Goal: Task Accomplishment & Management: Complete application form

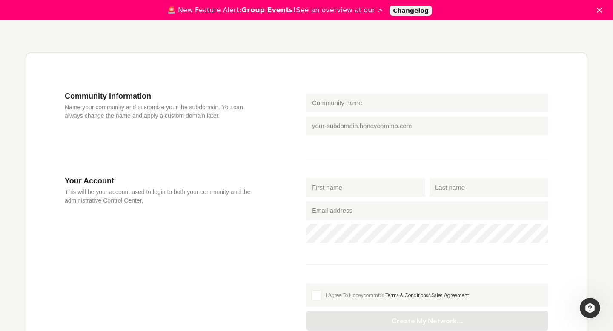
scroll to position [228, 0]
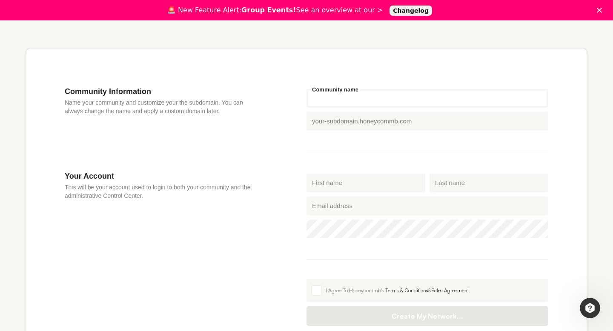
click at [379, 100] on input "Community name" at bounding box center [427, 98] width 242 height 19
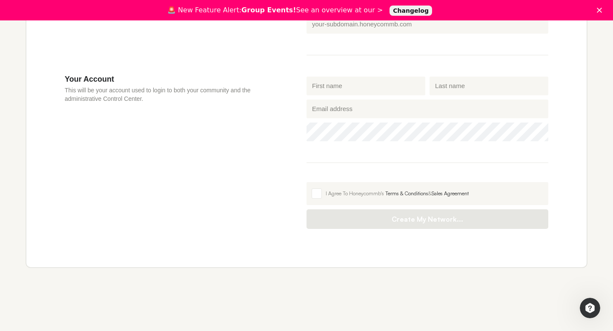
scroll to position [326, 0]
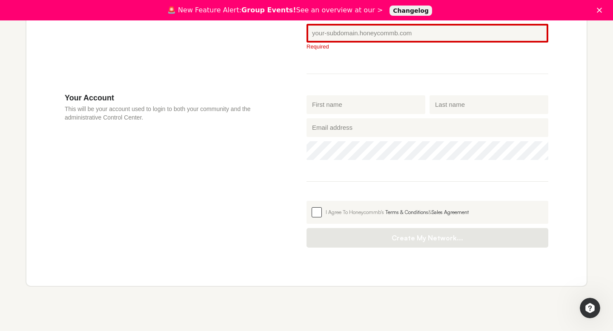
click at [317, 193] on fieldset "I Agree To Honeycommb's Terms & Conditions & Sales Agreement Create My Network.…" at bounding box center [427, 218] width 242 height 57
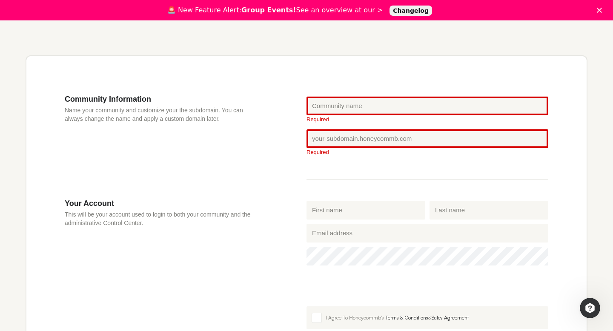
scroll to position [220, 0]
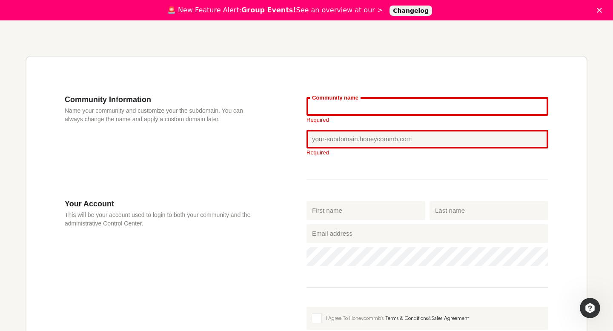
click at [352, 106] on input "Community name" at bounding box center [427, 106] width 242 height 19
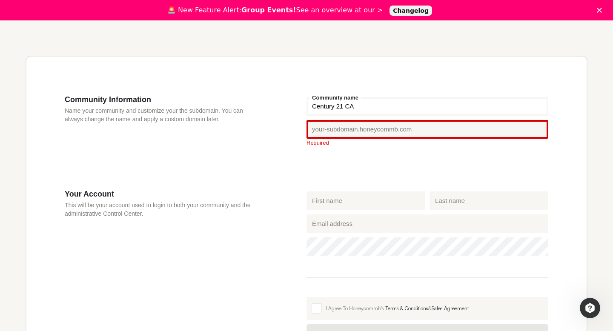
type input "Century 21 CA"
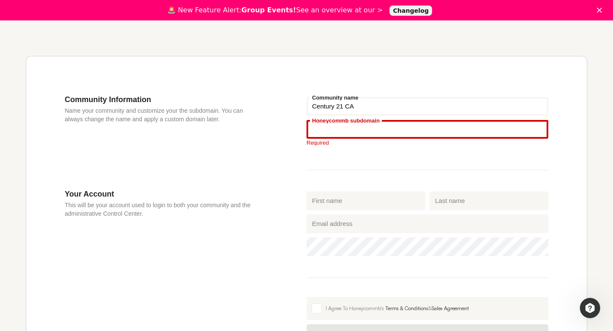
click at [371, 129] on input "Honeycommb subdomain" at bounding box center [427, 129] width 242 height 19
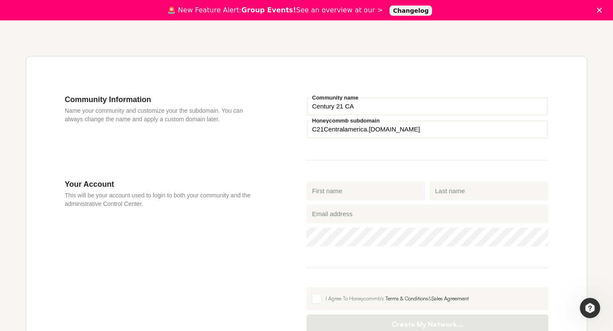
type input "C21Centralamerica"
click at [361, 191] on input "First name" at bounding box center [365, 191] width 119 height 19
type input "[PERSON_NAME]"
type input "Pontigo"
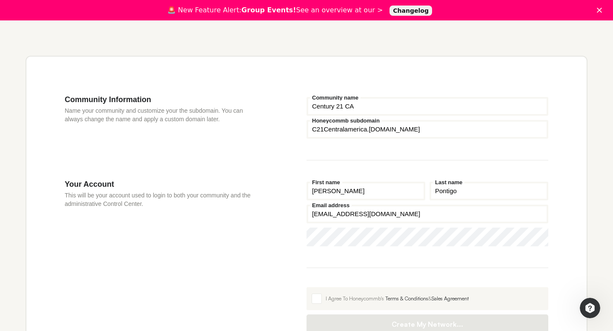
scroll to position [242, 0]
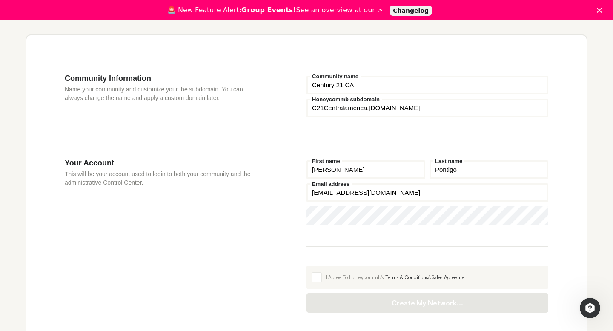
drag, startPoint x: 386, startPoint y: 193, endPoint x: 300, endPoint y: 190, distance: 86.0
click at [300, 190] on section "Your Account This will be your account used to login to both your community and…" at bounding box center [306, 235] width 483 height 154
type input "[EMAIL_ADDRESS][DOMAIN_NAME]"
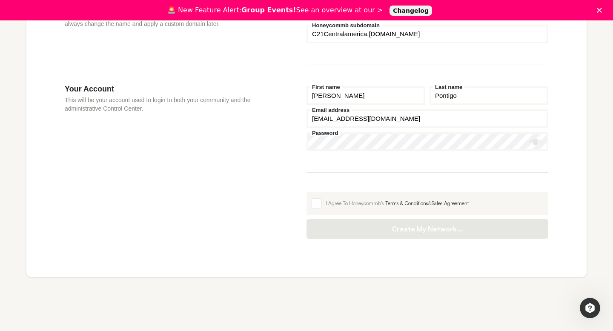
scroll to position [320, 0]
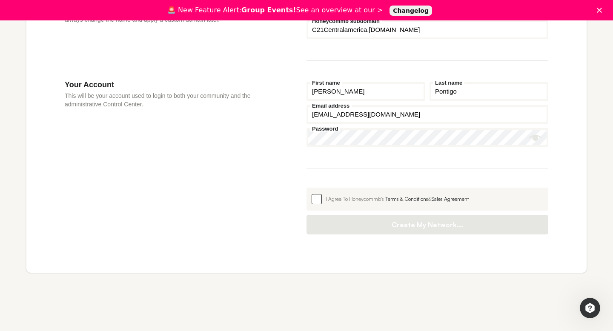
click at [317, 199] on span at bounding box center [316, 199] width 10 height 10
click at [306, 188] on input "I Agree To Honeycommb's Terms & Conditions & Sales Agreement" at bounding box center [306, 188] width 0 height 0
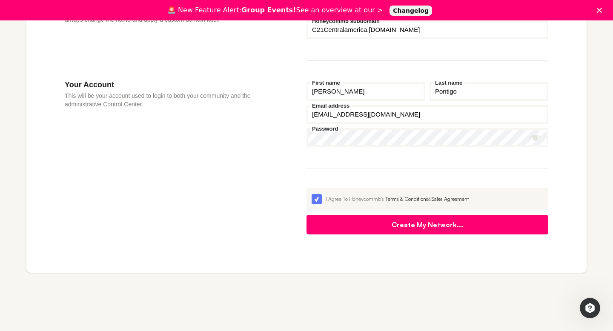
click at [429, 159] on fieldset "[PERSON_NAME] First name [PERSON_NAME] Last name [EMAIL_ADDRESS][DOMAIN_NAME] E…" at bounding box center [427, 124] width 242 height 88
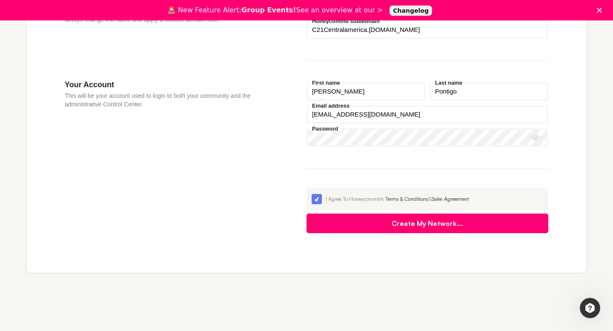
click at [423, 226] on button "Create My Network..." at bounding box center [427, 224] width 242 height 20
